Goal: Navigation & Orientation: Find specific page/section

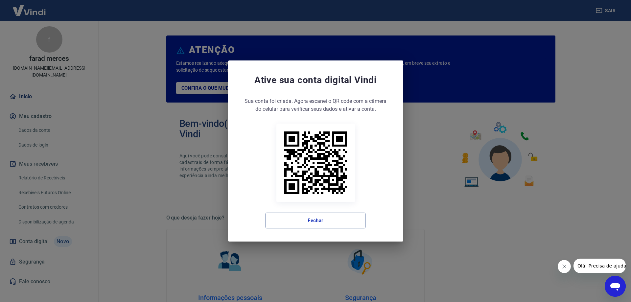
click at [338, 221] on button "Fechar" at bounding box center [316, 221] width 100 height 16
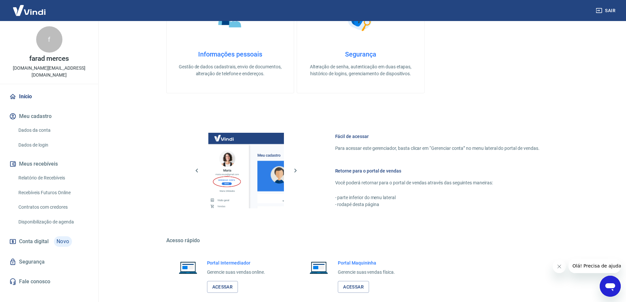
scroll to position [278, 0]
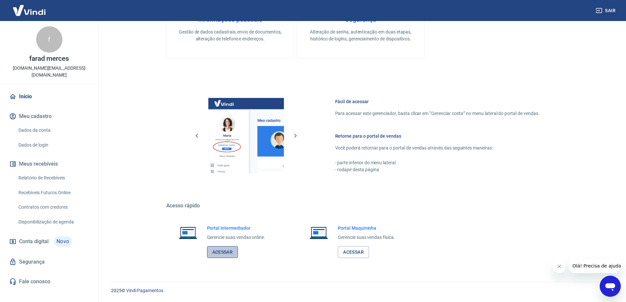
click at [223, 250] on link "Acessar" at bounding box center [222, 252] width 31 height 12
click at [607, 9] on button "Sair" at bounding box center [607, 11] width 24 height 12
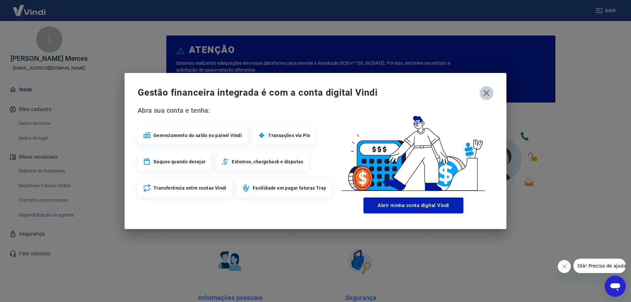
click at [484, 93] on icon "button" at bounding box center [486, 93] width 11 height 11
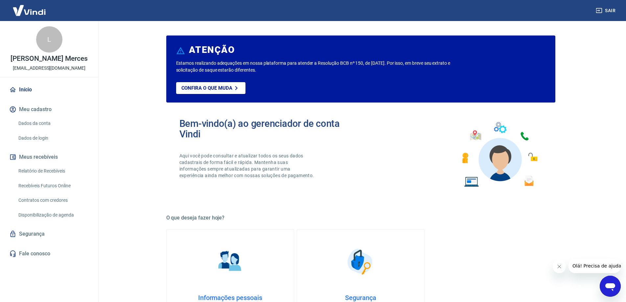
click at [21, 89] on link "Início" at bounding box center [49, 90] width 83 height 14
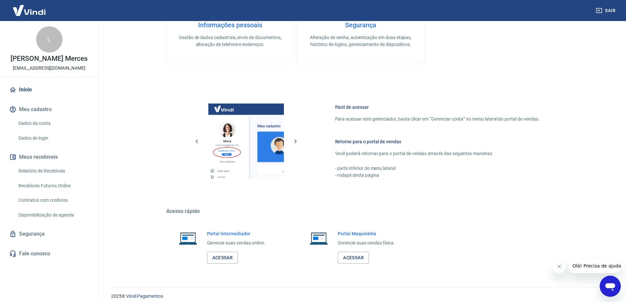
scroll to position [278, 0]
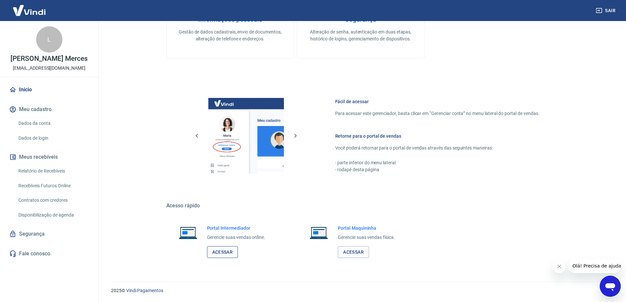
click at [224, 256] on link "Acessar" at bounding box center [222, 252] width 31 height 12
